Goal: Task Accomplishment & Management: Manage account settings

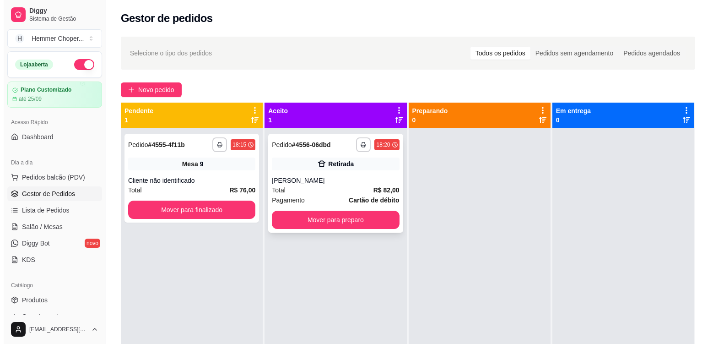
scroll to position [137, 0]
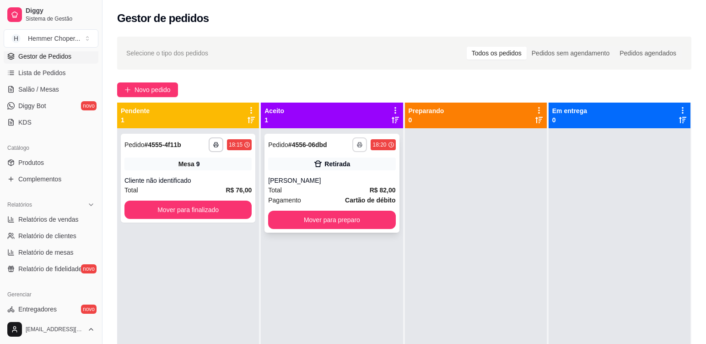
click at [358, 146] on icon "button" at bounding box center [359, 144] width 5 height 5
click at [349, 177] on button "Cozinha" at bounding box center [332, 176] width 64 height 14
click at [219, 168] on div "Mesa 9" at bounding box center [188, 164] width 127 height 13
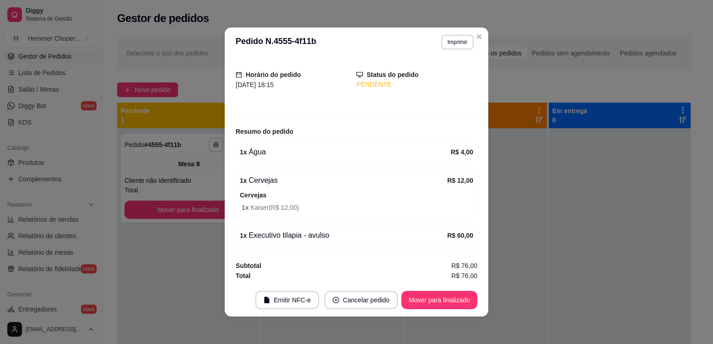
scroll to position [51, 0]
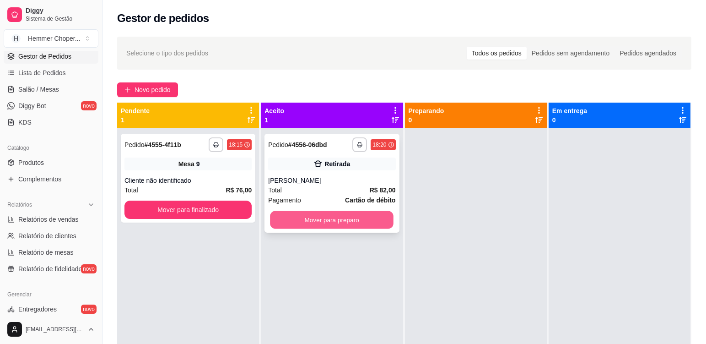
click at [305, 219] on button "Mover para preparo" at bounding box center [332, 220] width 124 height 18
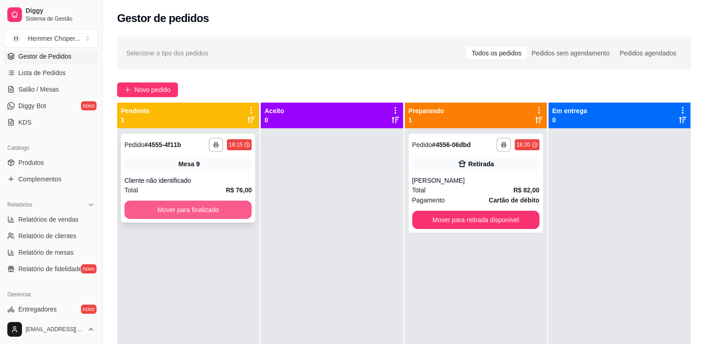
click at [242, 209] on button "Mover para finalizado" at bounding box center [188, 210] width 127 height 18
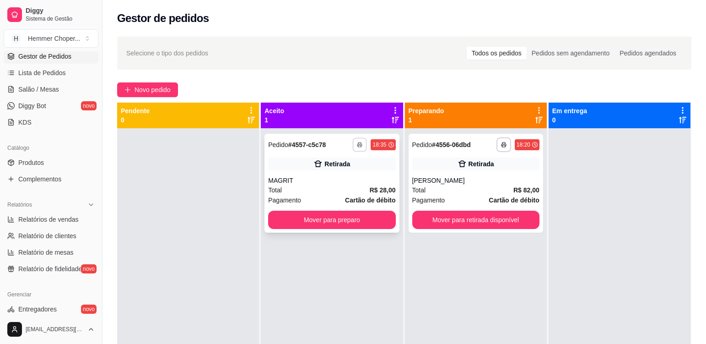
click at [359, 146] on icon "button" at bounding box center [360, 144] width 5 height 5
click at [351, 175] on button "Cozinha" at bounding box center [332, 176] width 64 height 14
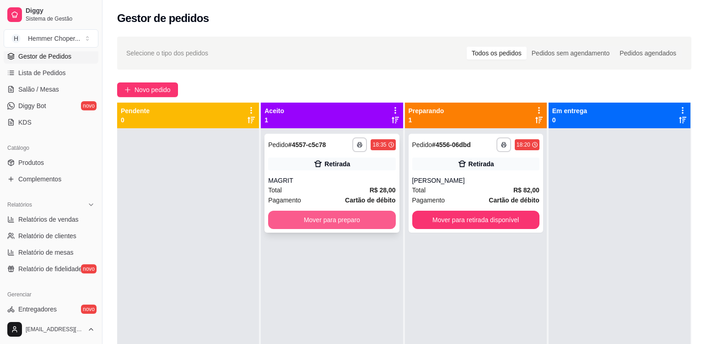
click at [324, 223] on button "Mover para preparo" at bounding box center [331, 220] width 127 height 18
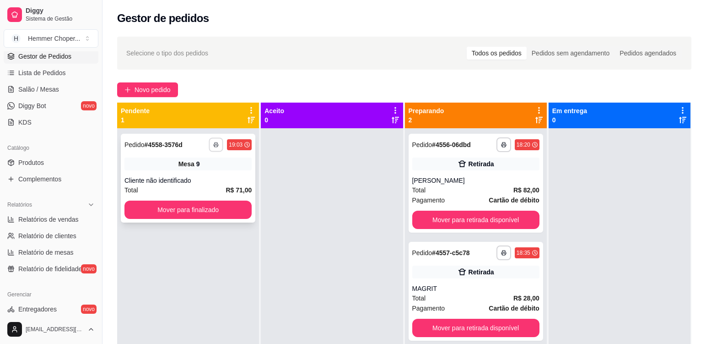
click at [215, 147] on rect "button" at bounding box center [216, 146] width 3 height 2
click at [193, 177] on button "Cozinha" at bounding box center [190, 176] width 66 height 15
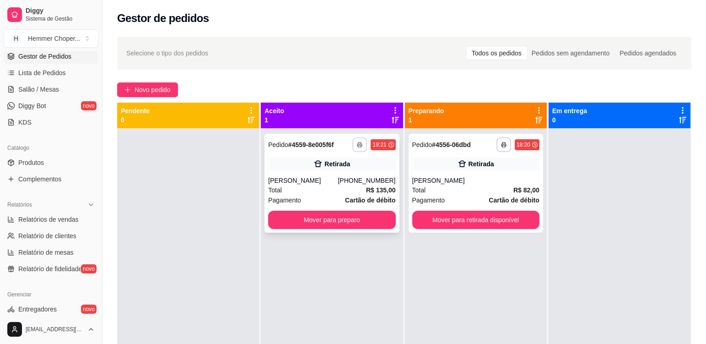
click at [357, 146] on icon "button" at bounding box center [359, 144] width 5 height 5
click at [344, 173] on button "Cozinha" at bounding box center [332, 176] width 66 height 15
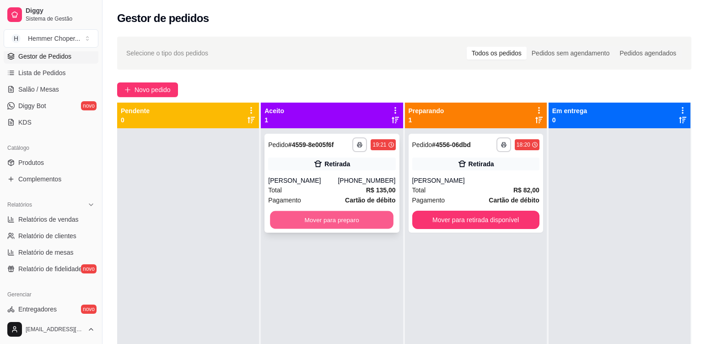
click at [349, 223] on button "Mover para preparo" at bounding box center [332, 220] width 124 height 18
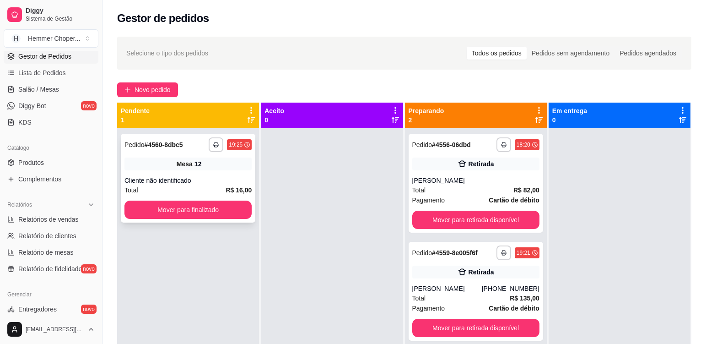
click at [204, 179] on div "Cliente não identificado" at bounding box center [188, 180] width 127 height 9
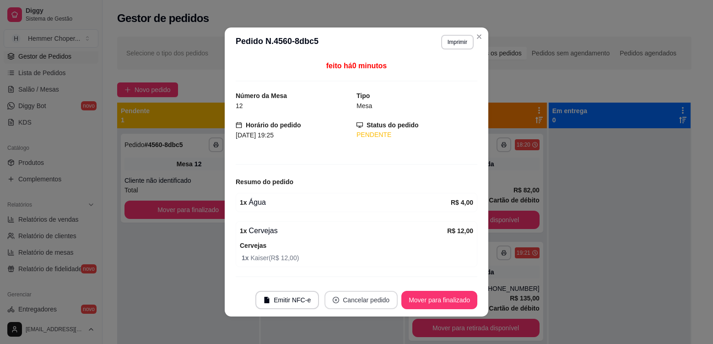
scroll to position [2, 0]
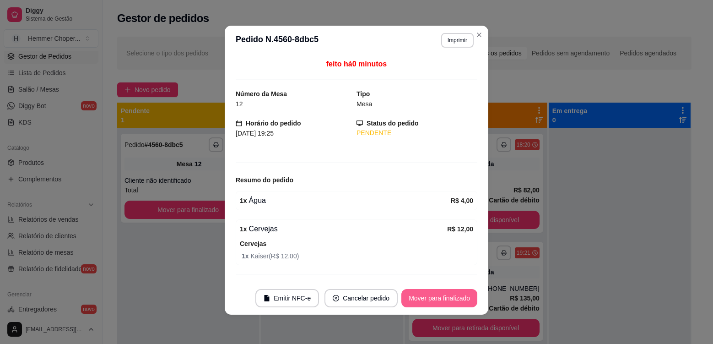
click at [416, 299] on button "Mover para finalizado" at bounding box center [440, 298] width 76 height 18
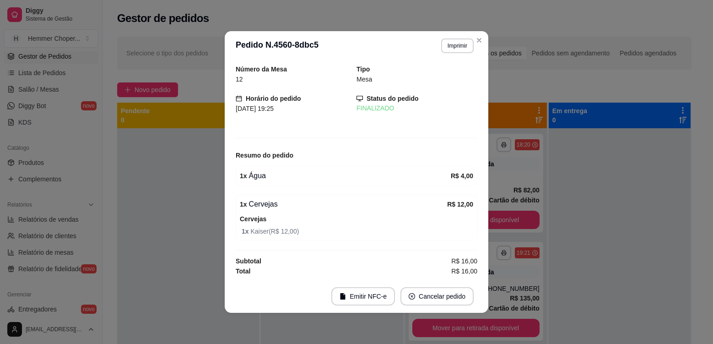
scroll to position [0, 0]
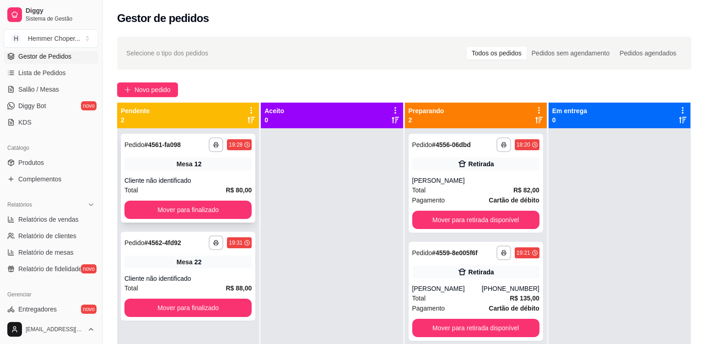
click at [232, 163] on div "Mesa 12" at bounding box center [188, 164] width 127 height 13
click at [207, 255] on div "**********" at bounding box center [188, 276] width 135 height 89
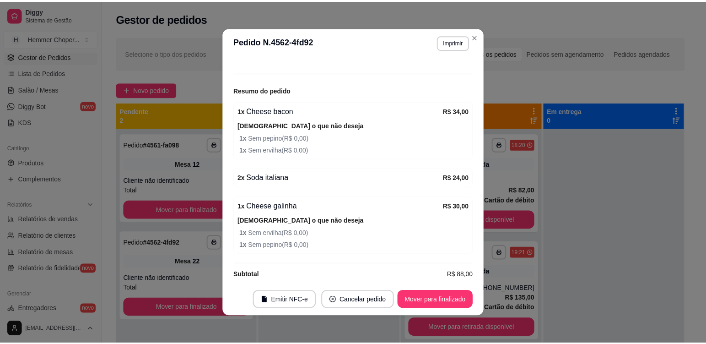
scroll to position [102, 0]
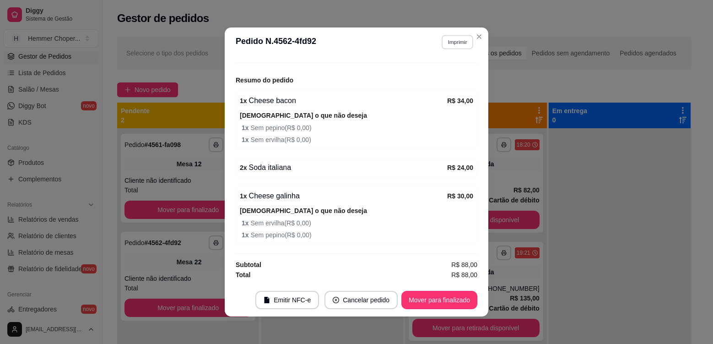
click at [459, 44] on button "Imprimir" at bounding box center [458, 42] width 32 height 14
click at [450, 74] on button "Cozinha" at bounding box center [438, 74] width 64 height 14
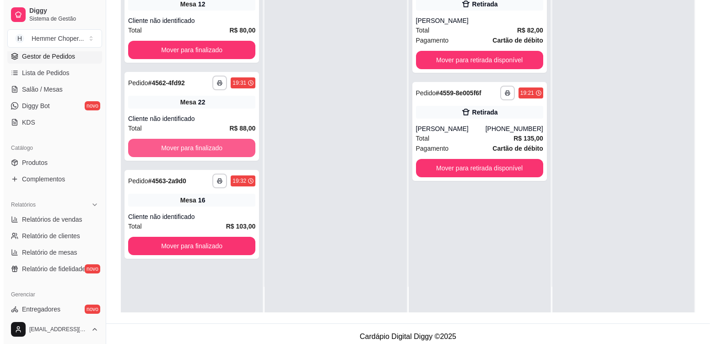
scroll to position [137, 0]
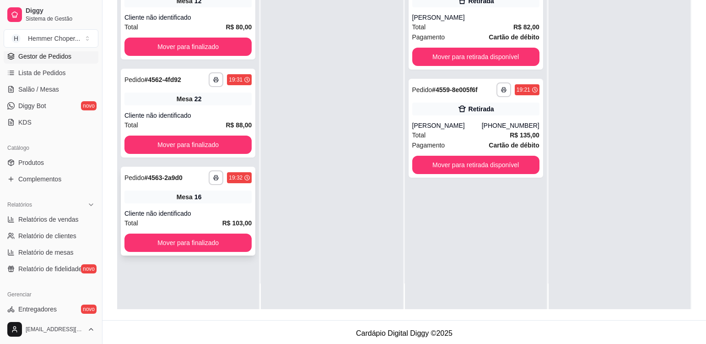
click at [224, 197] on div "Mesa 16" at bounding box center [188, 196] width 127 height 13
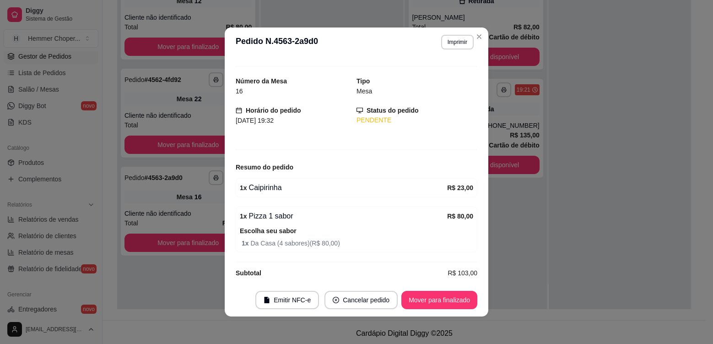
scroll to position [23, 0]
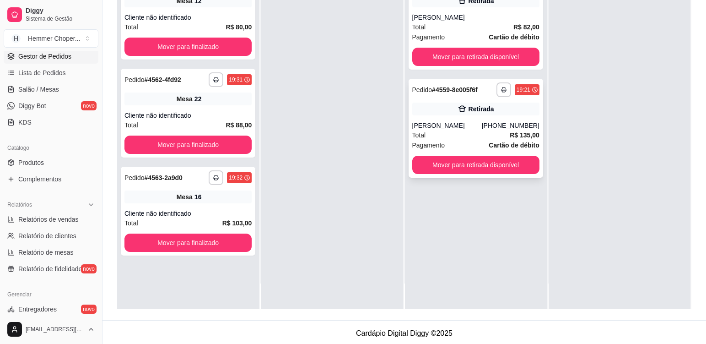
click at [466, 133] on div "Total R$ 135,00" at bounding box center [476, 135] width 127 height 10
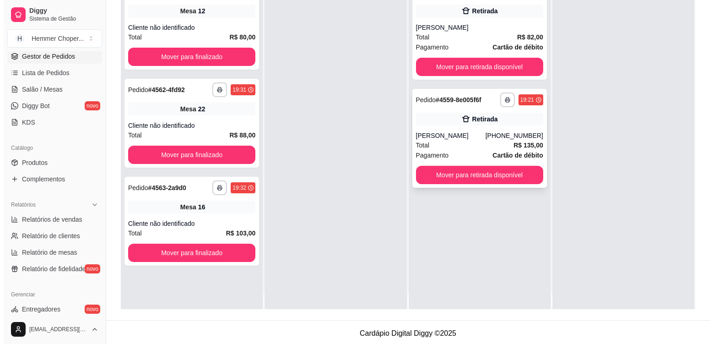
scroll to position [0, 0]
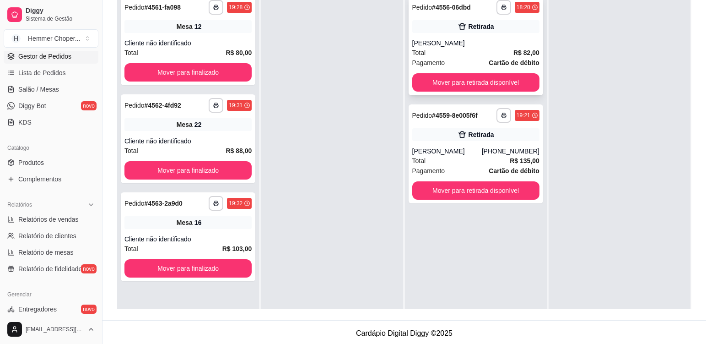
click at [461, 43] on div "[PERSON_NAME]" at bounding box center [476, 42] width 127 height 9
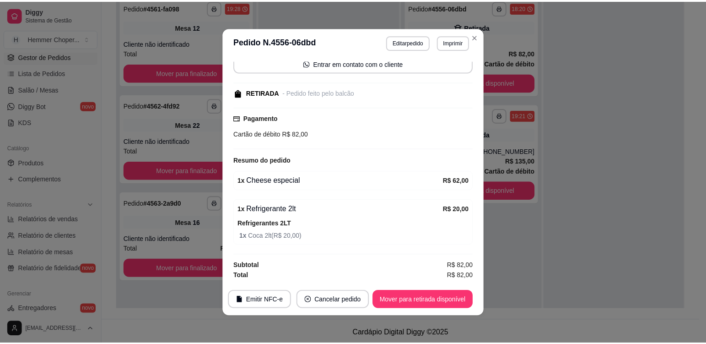
scroll to position [92, 0]
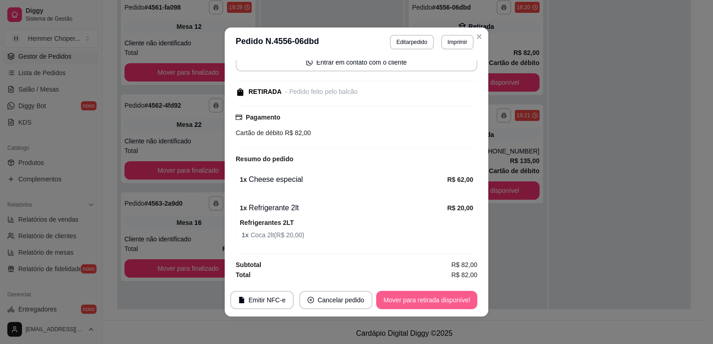
click at [396, 299] on button "Mover para retirada disponível" at bounding box center [426, 300] width 101 height 18
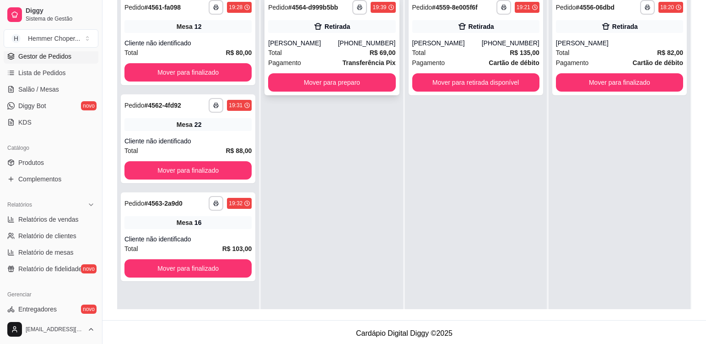
scroll to position [92, 0]
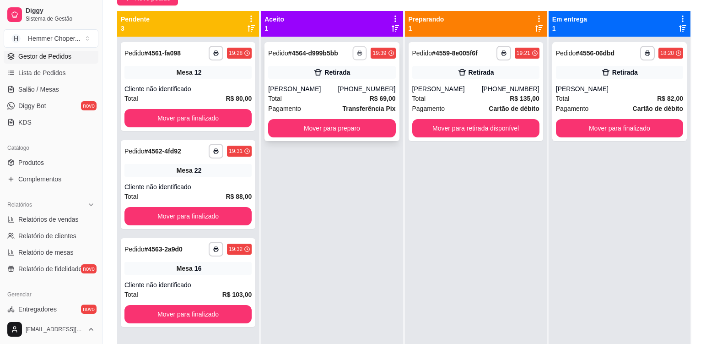
click at [359, 55] on rect "button" at bounding box center [360, 55] width 3 height 2
click at [350, 82] on button "Cozinha" at bounding box center [332, 85] width 64 height 14
click at [353, 129] on button "Mover para preparo" at bounding box center [331, 128] width 127 height 18
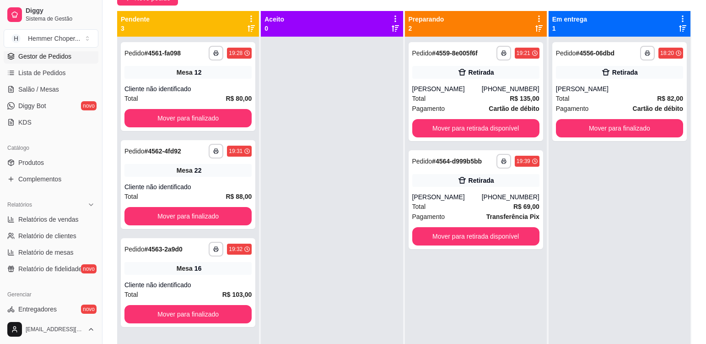
click at [304, 178] on div at bounding box center [332, 209] width 142 height 344
click at [220, 179] on div "**********" at bounding box center [188, 184] width 135 height 89
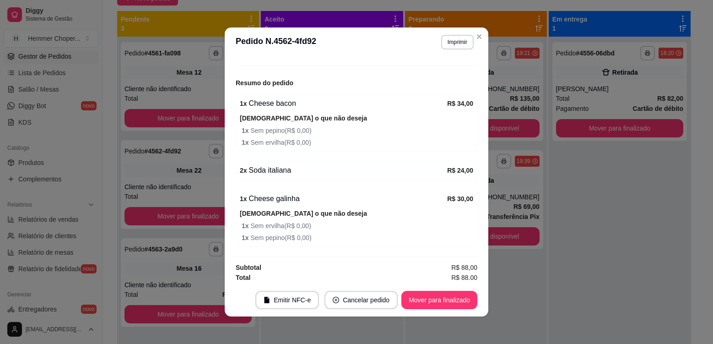
scroll to position [102, 0]
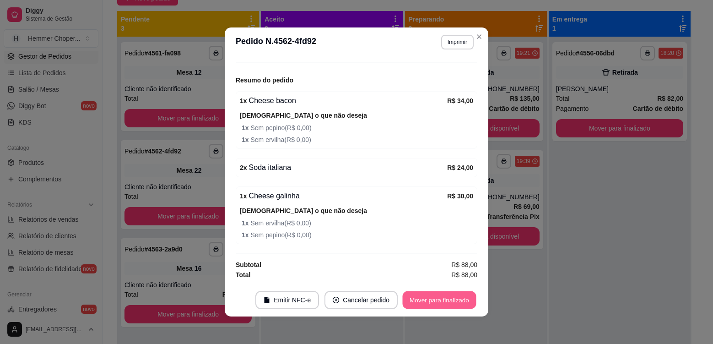
click at [421, 301] on button "Mover para finalizado" at bounding box center [440, 300] width 74 height 18
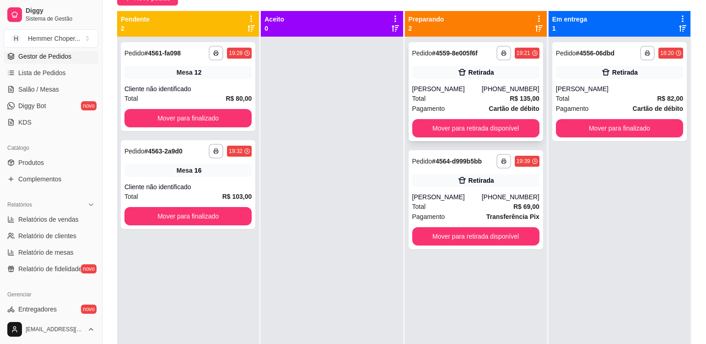
click at [472, 95] on div "Total R$ 135,00" at bounding box center [476, 98] width 127 height 10
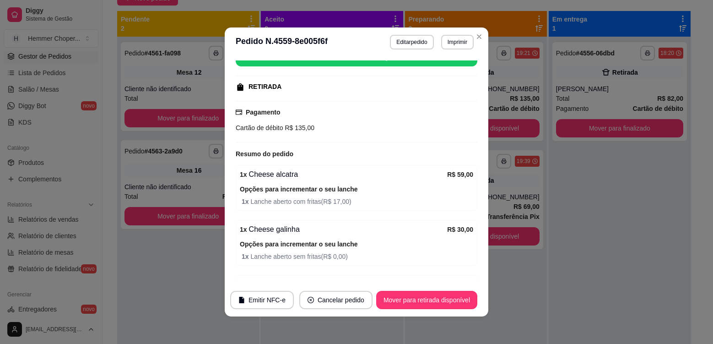
scroll to position [175, 0]
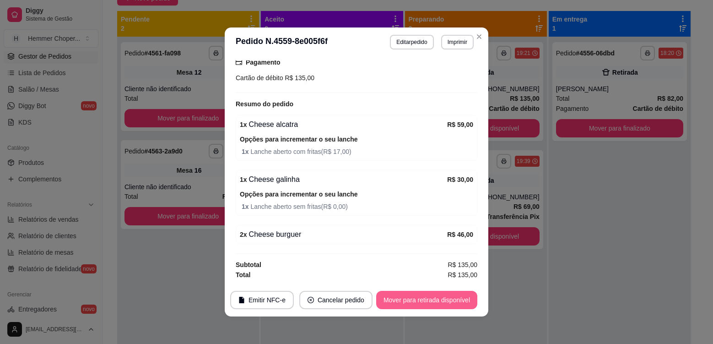
click at [422, 299] on button "Mover para retirada disponível" at bounding box center [426, 300] width 101 height 18
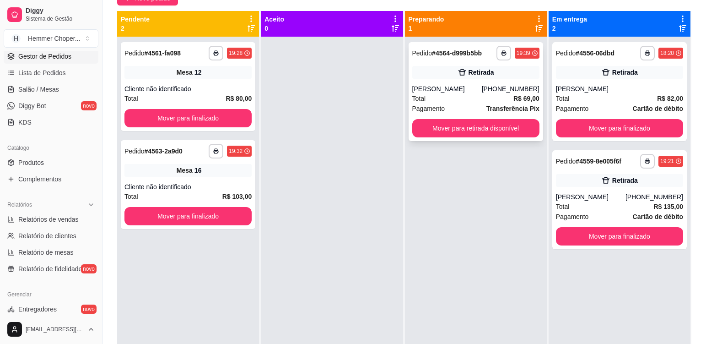
click at [451, 93] on div "Total R$ 69,00" at bounding box center [476, 98] width 127 height 10
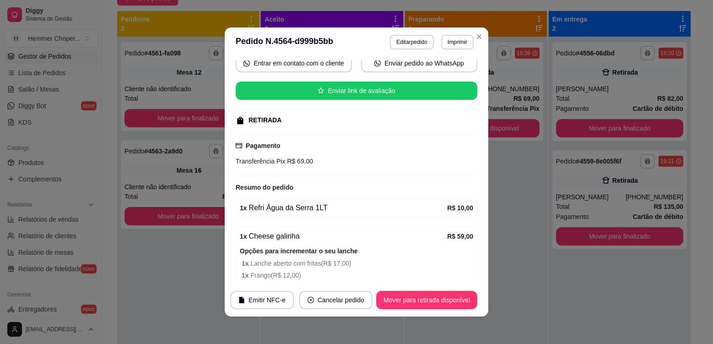
scroll to position [132, 0]
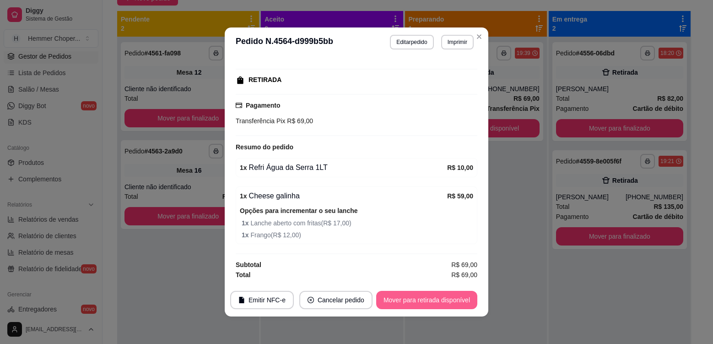
click at [417, 297] on button "Mover para retirada disponível" at bounding box center [426, 300] width 101 height 18
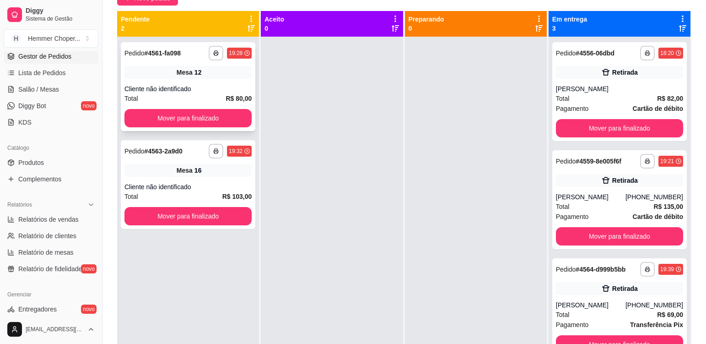
click at [220, 87] on div "Cliente não identificado" at bounding box center [188, 88] width 127 height 9
click at [202, 188] on div "Cliente não identificado" at bounding box center [188, 186] width 127 height 9
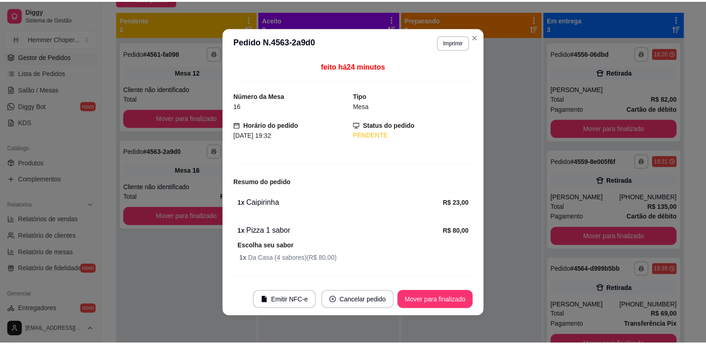
scroll to position [23, 0]
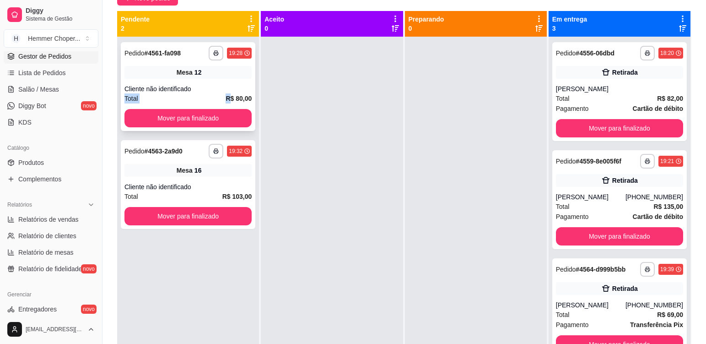
click at [207, 93] on div "**********" at bounding box center [188, 86] width 135 height 89
click at [213, 120] on button "Mover para finalizado" at bounding box center [188, 118] width 127 height 18
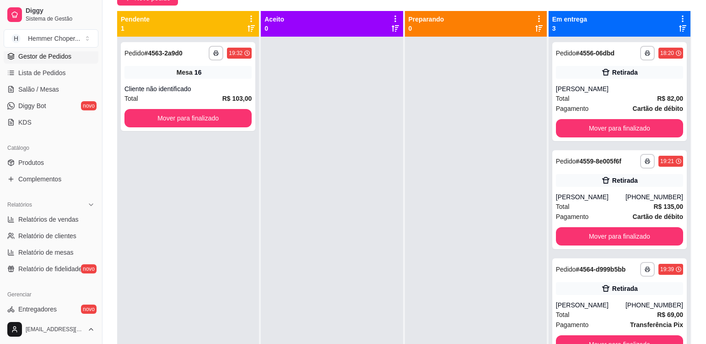
drag, startPoint x: 288, startPoint y: 181, endPoint x: 297, endPoint y: 171, distance: 12.7
click at [295, 173] on div at bounding box center [332, 209] width 142 height 344
